Goal: Task Accomplishment & Management: Use online tool/utility

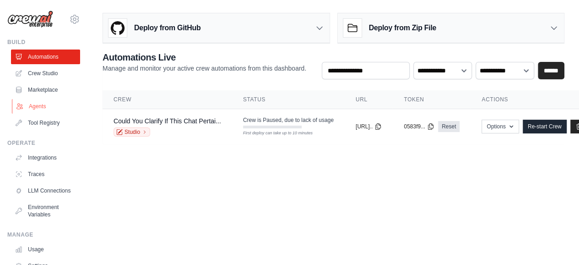
click at [43, 108] on link "Agents" at bounding box center [46, 106] width 69 height 15
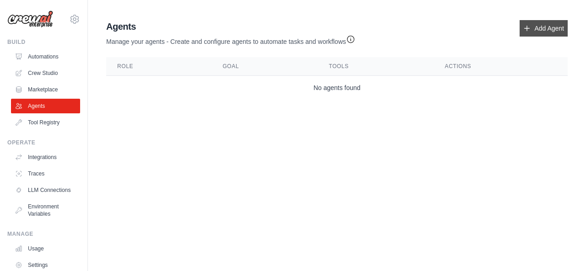
click at [529, 31] on icon at bounding box center [526, 28] width 7 height 7
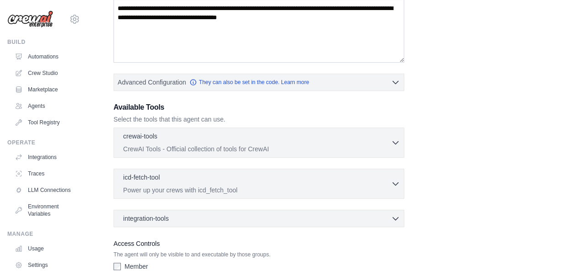
scroll to position [131, 0]
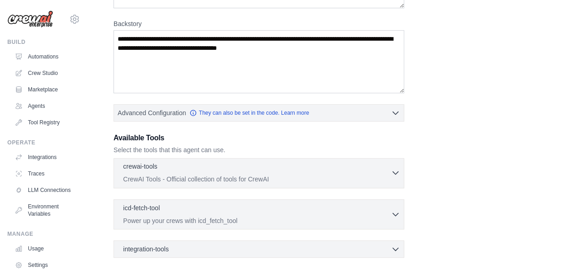
click at [364, 162] on div "crewai-tools 0 selected" at bounding box center [257, 167] width 268 height 11
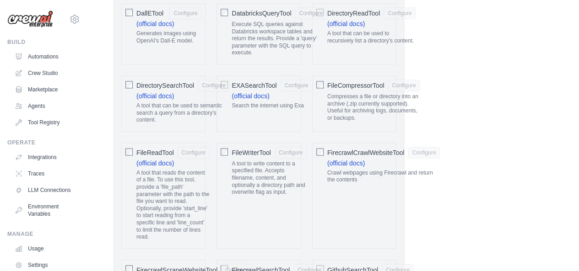
scroll to position [611, 0]
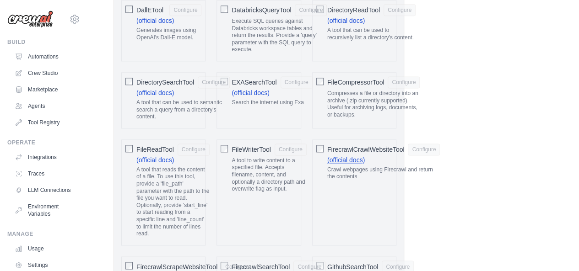
click at [342, 157] on link "(official docs)" at bounding box center [346, 160] width 38 height 7
